Goal: Information Seeking & Learning: Learn about a topic

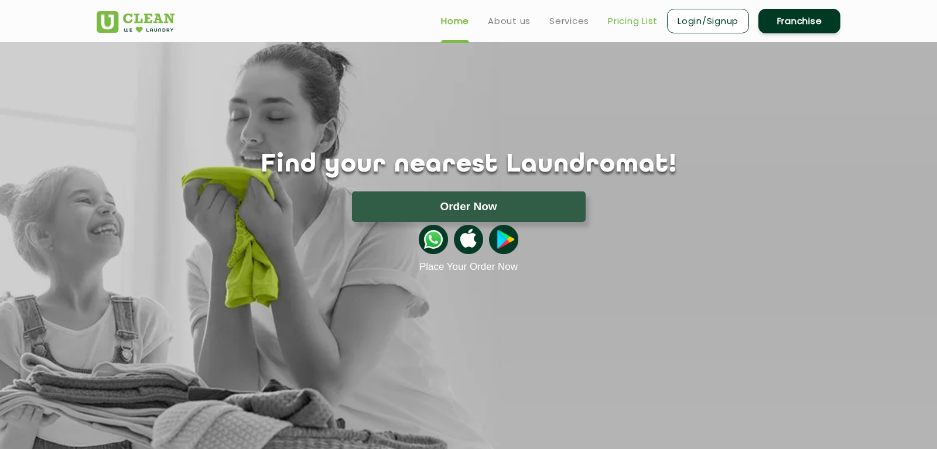
click at [629, 15] on link "Pricing List" at bounding box center [633, 21] width 50 height 14
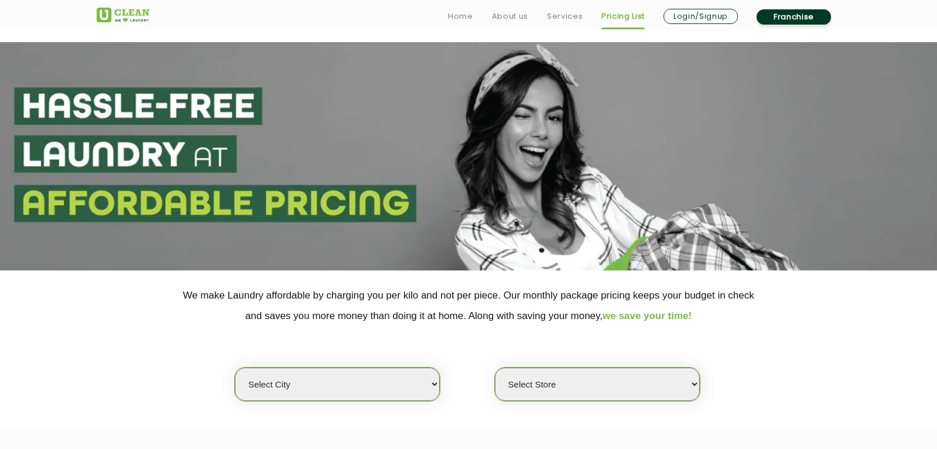
scroll to position [123, 0]
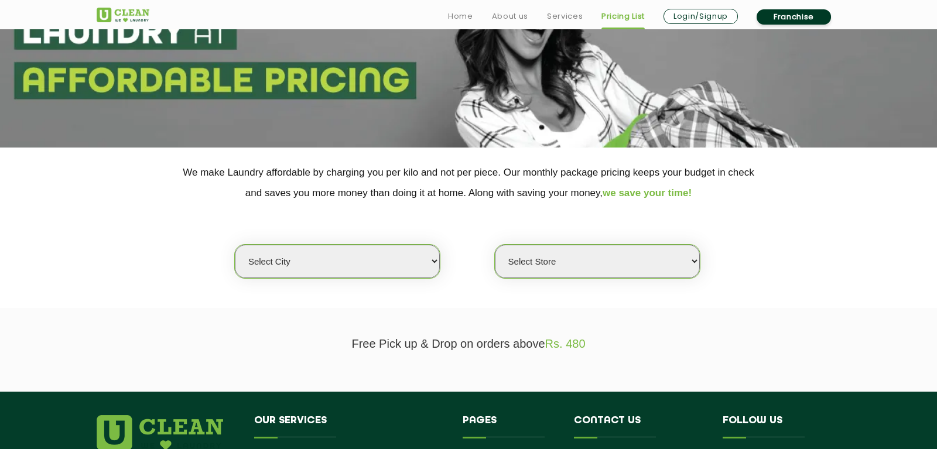
click at [235, 245] on select "Select city" at bounding box center [337, 261] width 205 height 33
click option "Select city" at bounding box center [0, 0] width 0 height 0
click at [495, 245] on select "Select Store" at bounding box center [597, 261] width 205 height 33
click at [455, 295] on section "We make Laundry affordable by charging you per kilo and not per piece. Our mont…" at bounding box center [468, 228] width 937 height 160
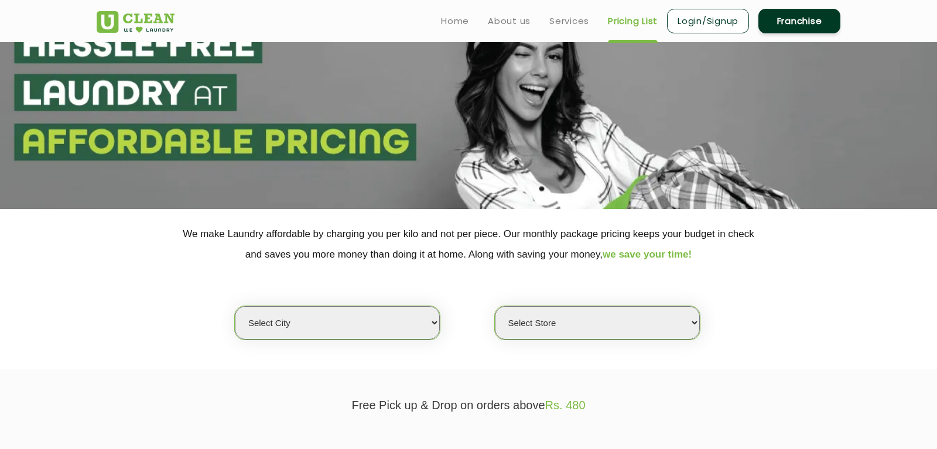
scroll to position [0, 0]
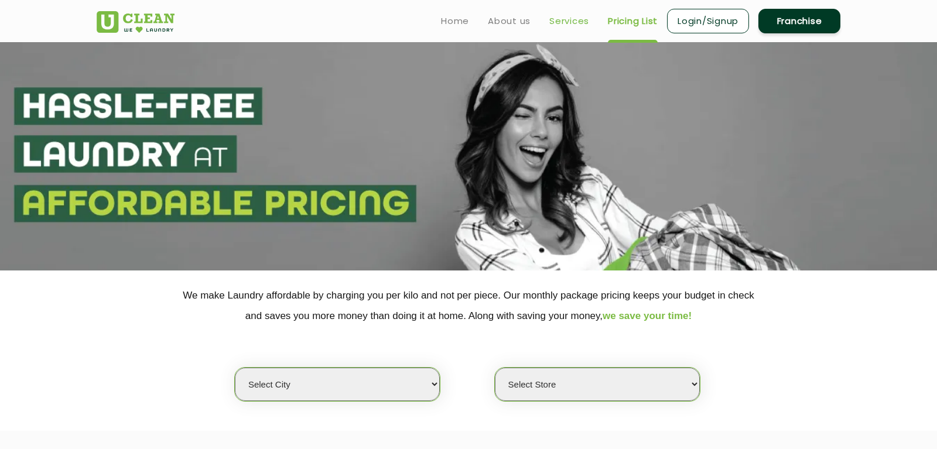
click at [572, 24] on link "Services" at bounding box center [569, 21] width 40 height 14
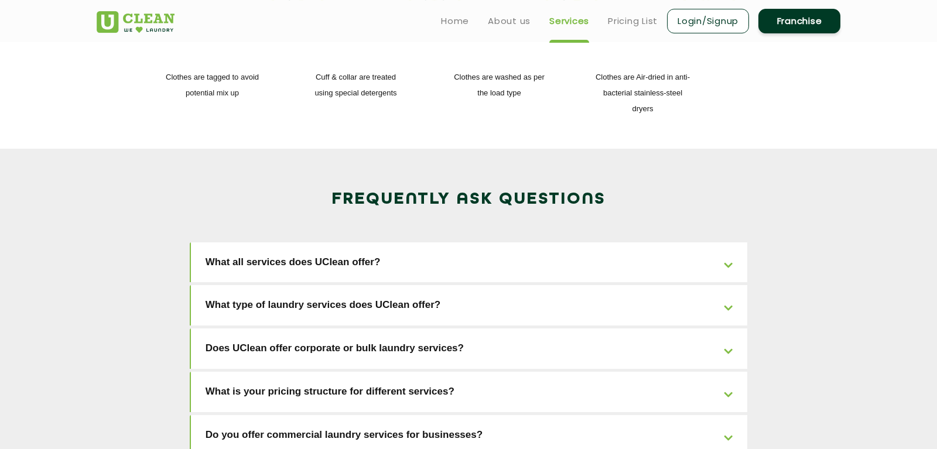
scroll to position [1721, 0]
